Goal: Information Seeking & Learning: Learn about a topic

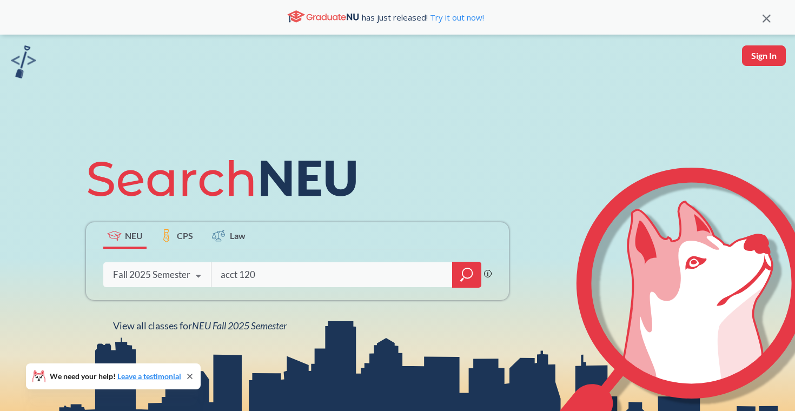
type input "acct 1201"
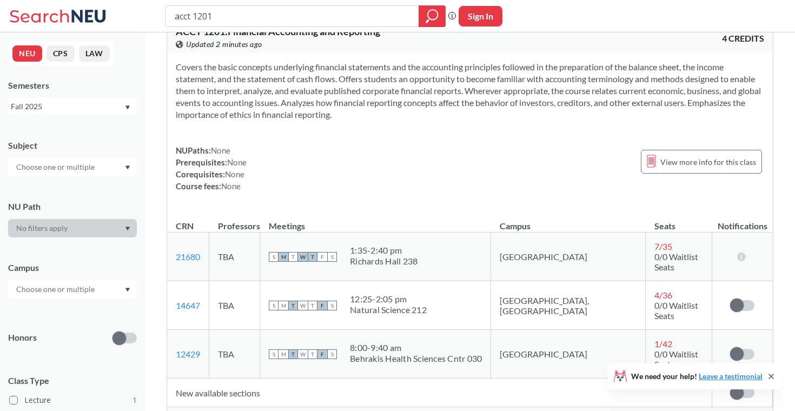
scroll to position [43, 0]
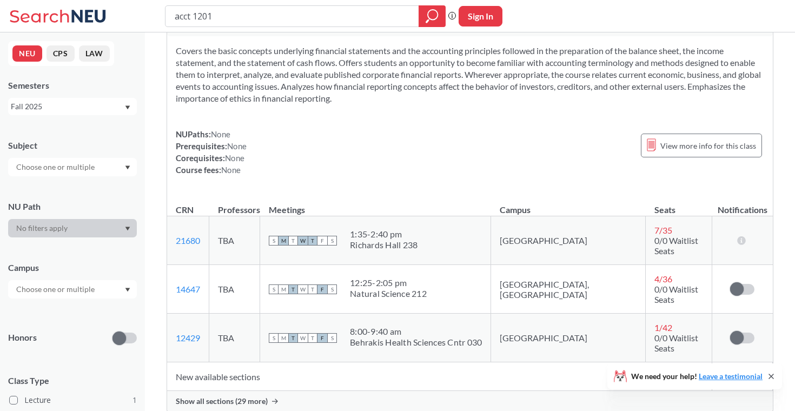
click at [251, 362] on td "New available sections" at bounding box center [439, 376] width 545 height 29
click at [245, 396] on span "Show all sections (29 more)" at bounding box center [222, 401] width 92 height 10
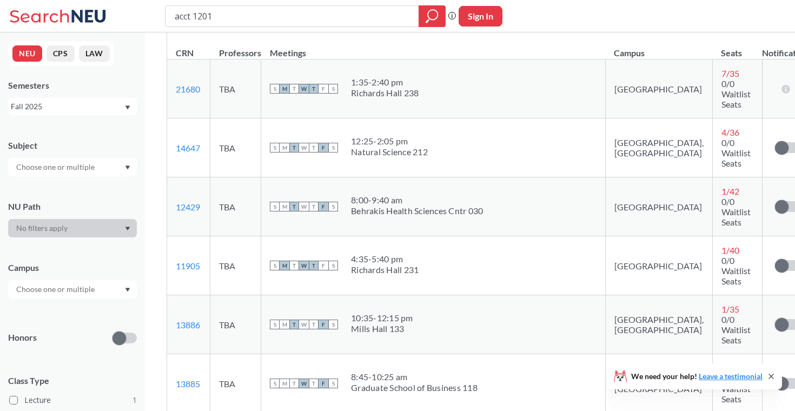
scroll to position [187, 0]
click at [318, 15] on input "acct 1201" at bounding box center [292, 16] width 237 height 18
type input "cs 1200"
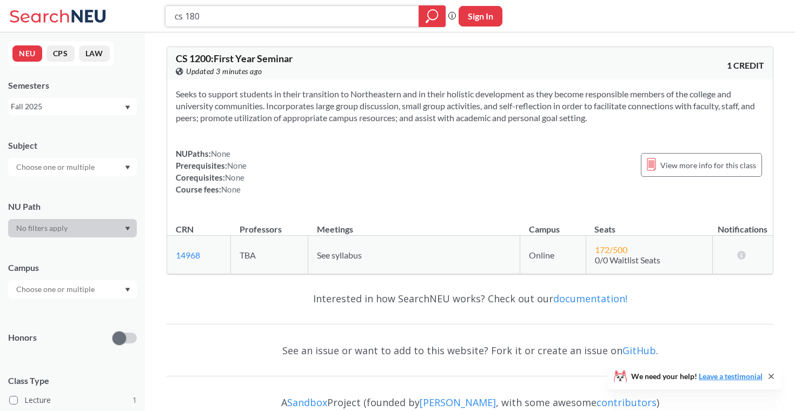
type input "cs 1800"
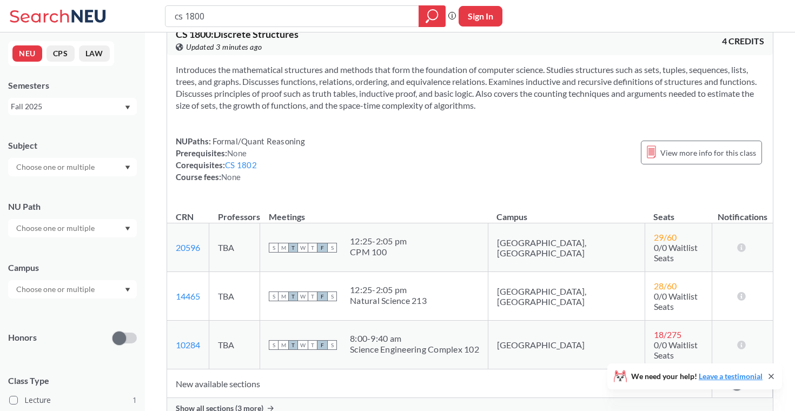
scroll to position [40, 0]
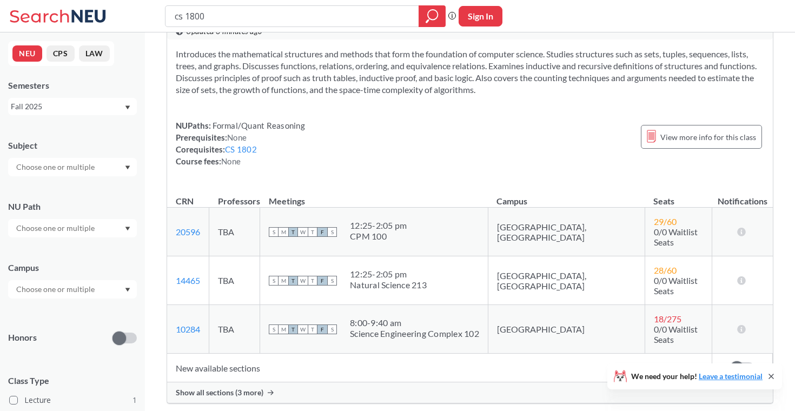
click at [227, 382] on div "Show all sections (3 more)" at bounding box center [470, 392] width 606 height 21
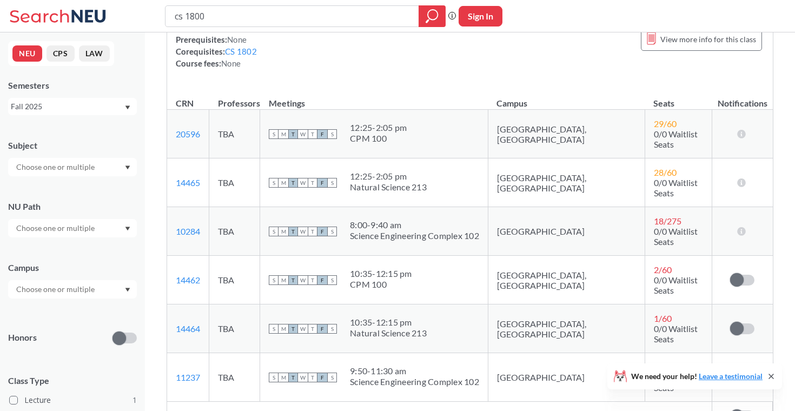
scroll to position [0, 0]
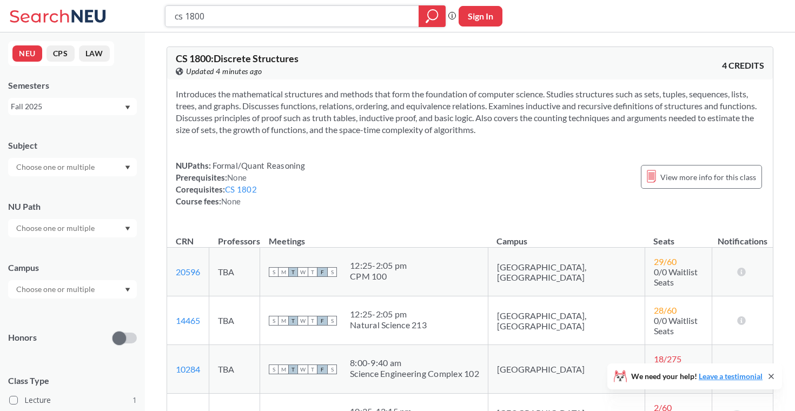
click at [266, 16] on input "cs 1800" at bounding box center [292, 16] width 237 height 18
type input "arch 1310"
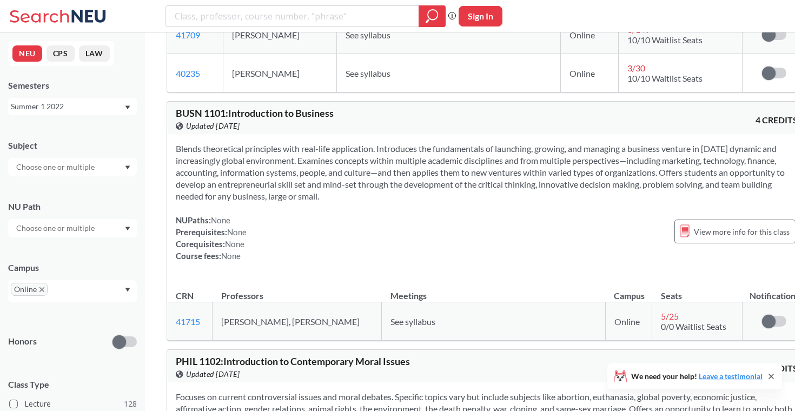
scroll to position [2308, 0]
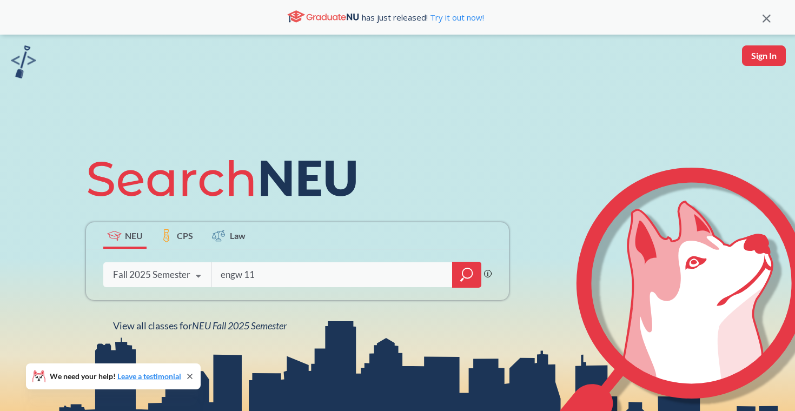
type input "engw 111"
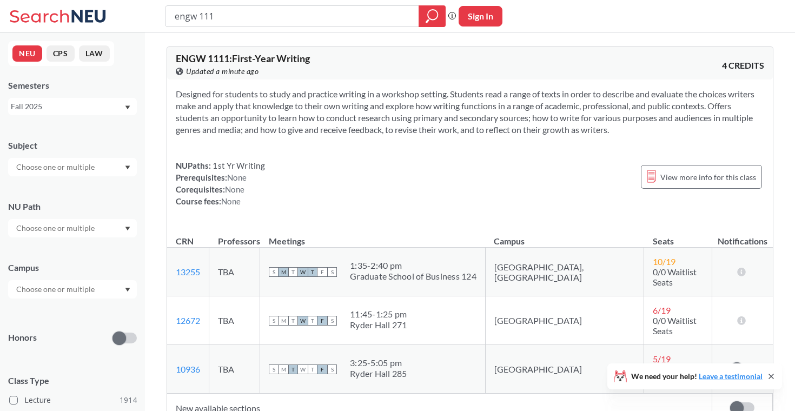
type input "engw 1111"
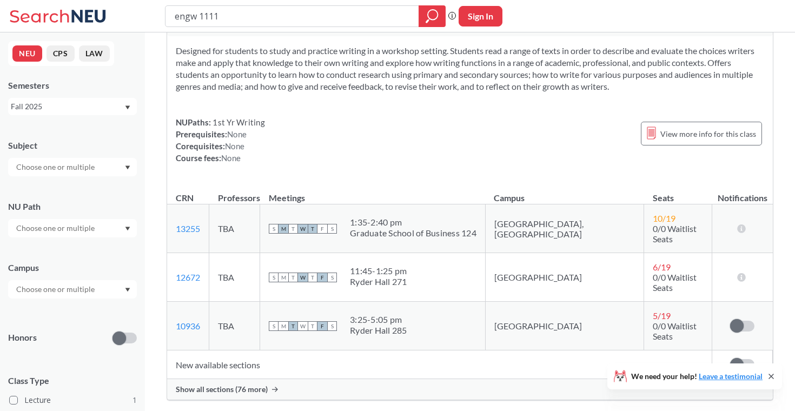
scroll to position [65, 0]
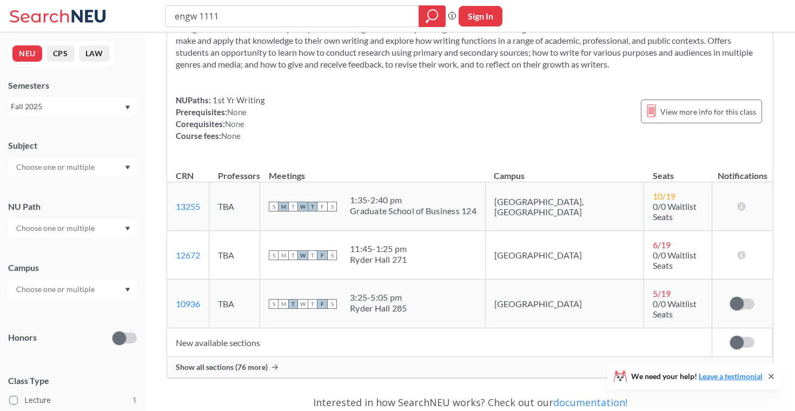
click at [242, 357] on div "Show all sections (76 more)" at bounding box center [470, 367] width 606 height 21
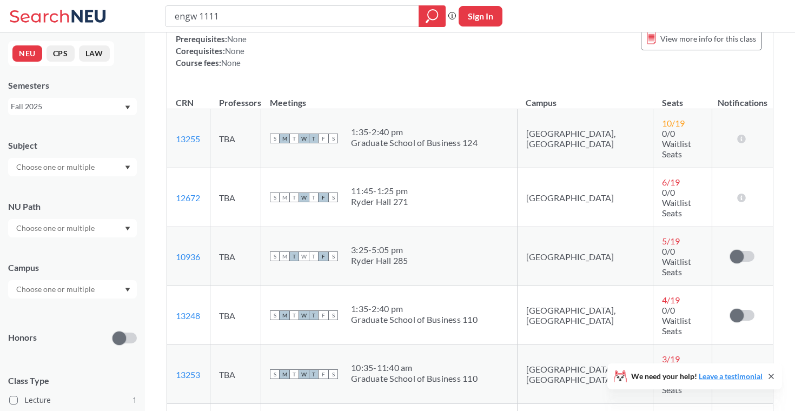
scroll to position [139, 0]
